Goal: Navigation & Orientation: Find specific page/section

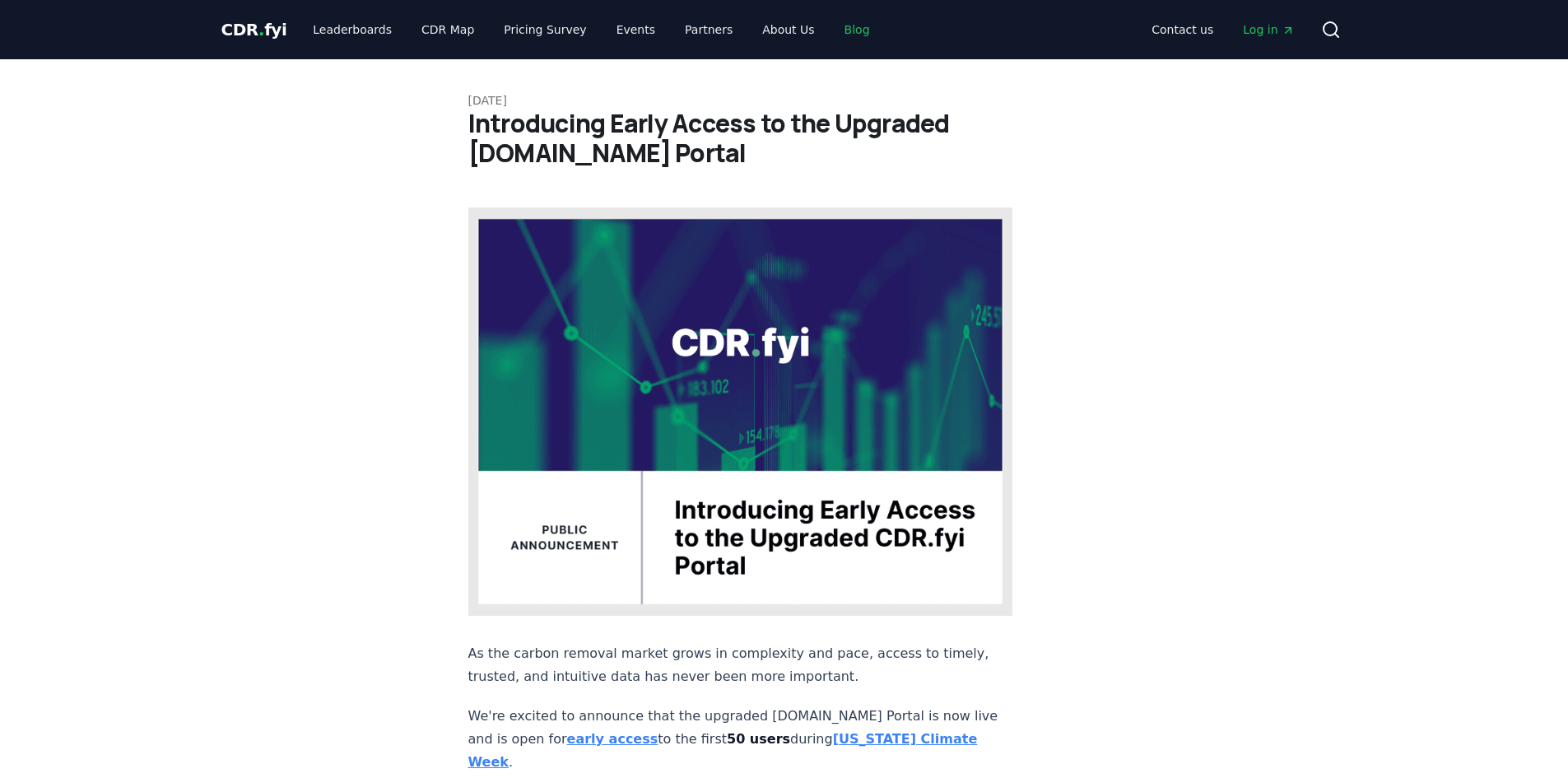
click at [838, 30] on link "Blog" at bounding box center [857, 30] width 52 height 30
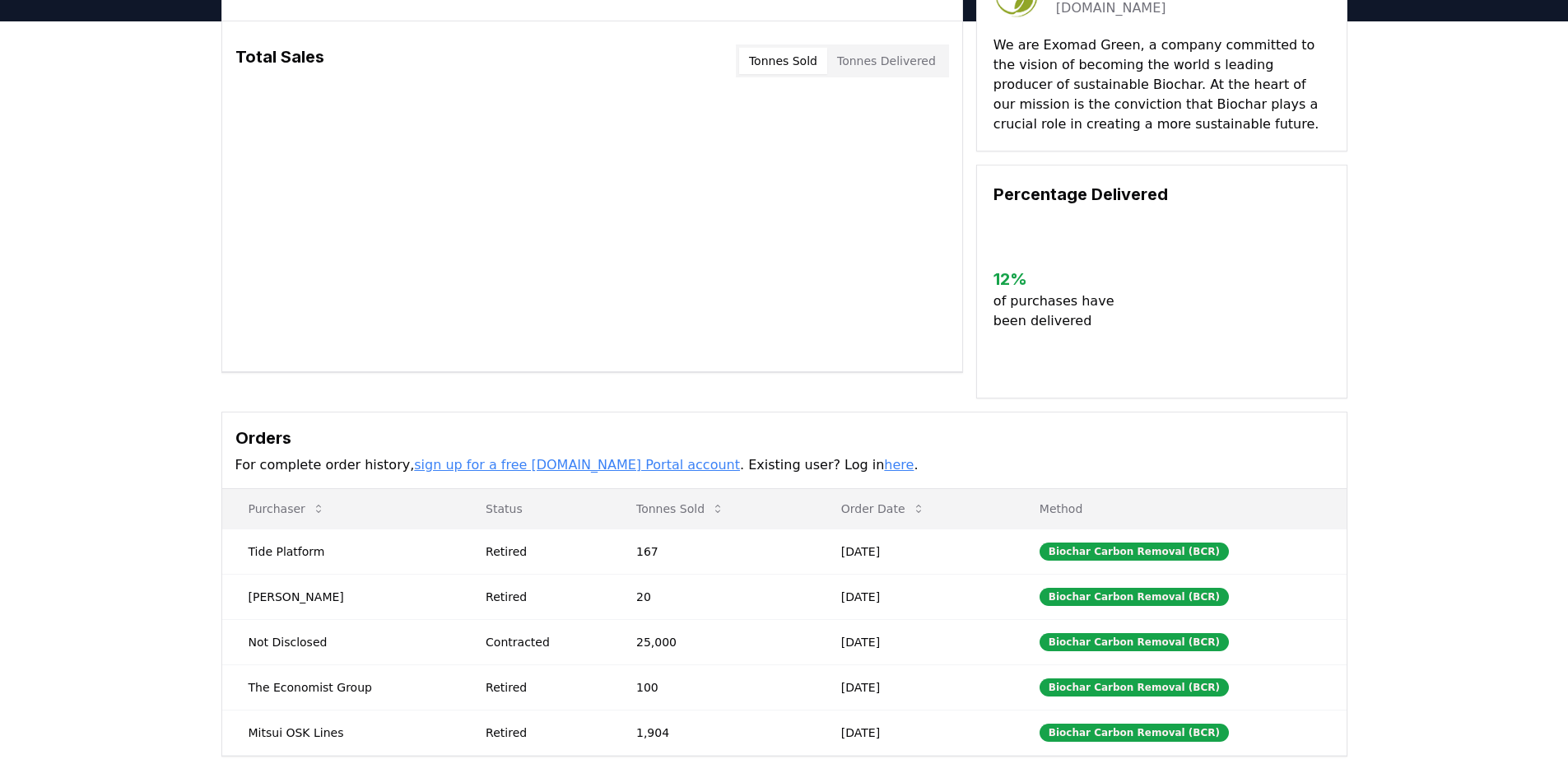
scroll to position [106, 0]
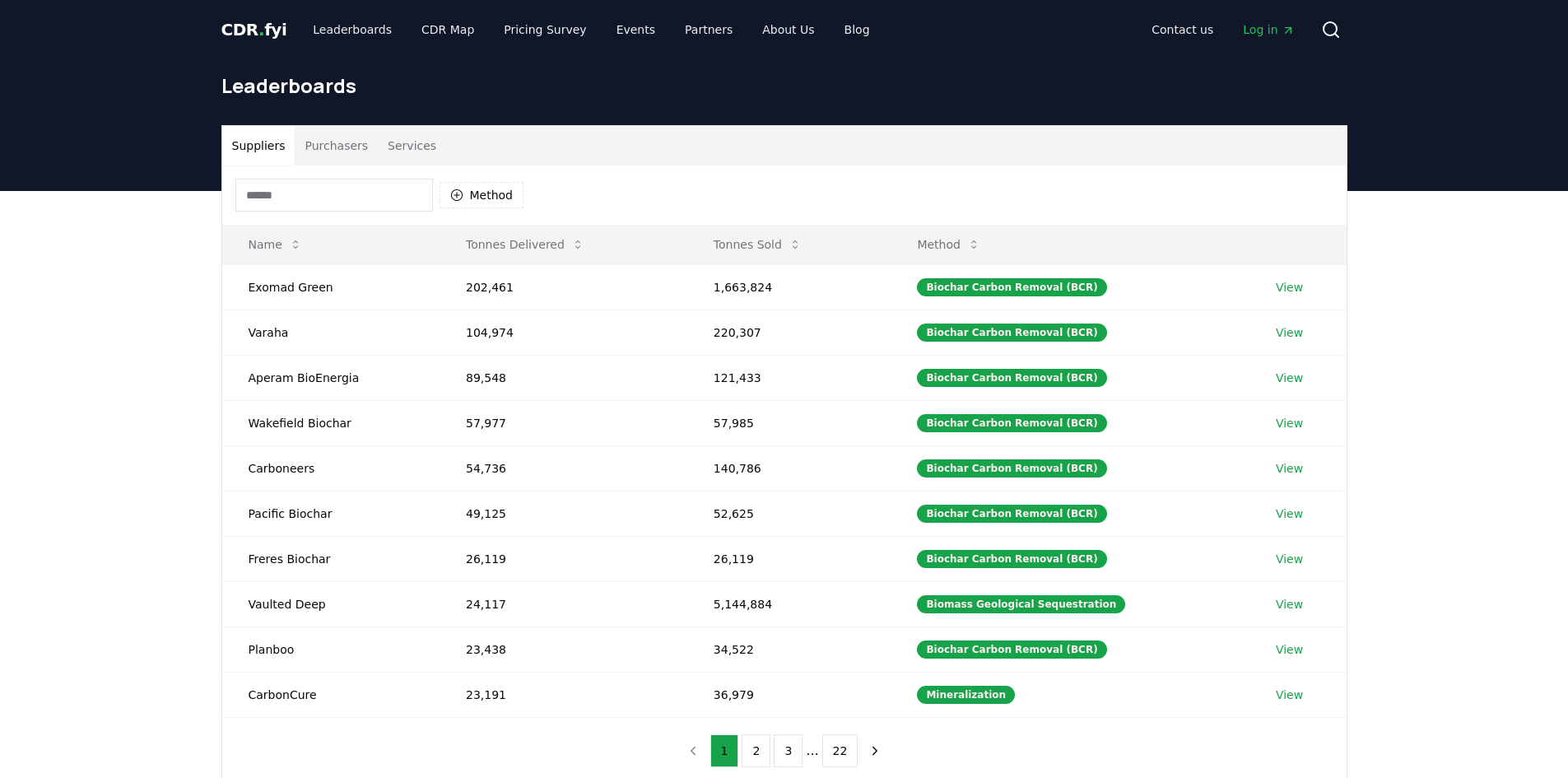
scroll to position [110, 0]
